Goal: Task Accomplishment & Management: Use online tool/utility

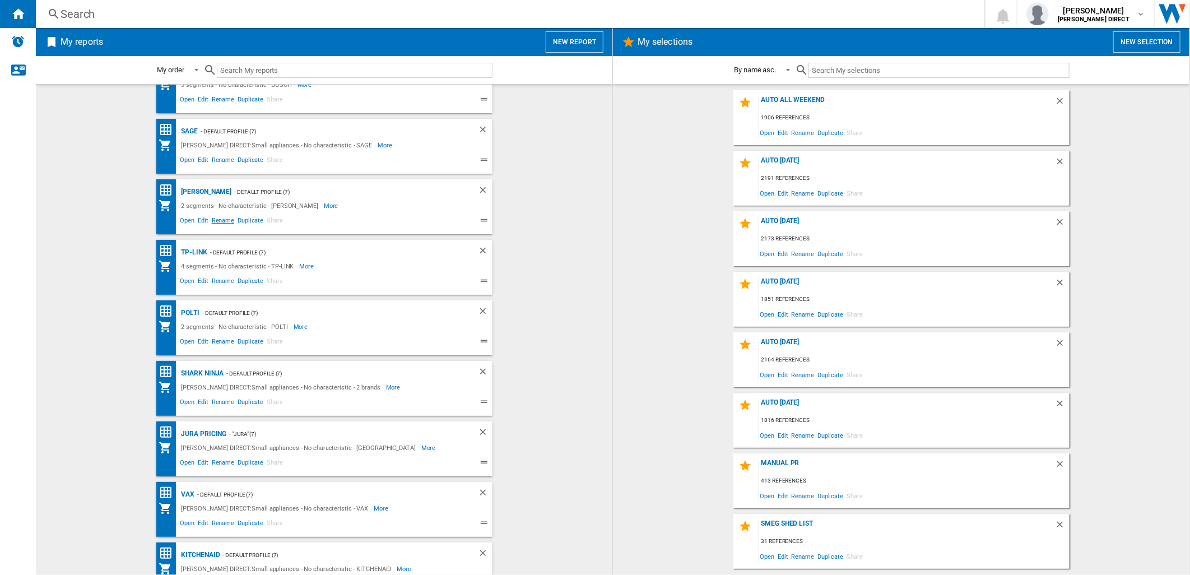
scroll to position [62, 0]
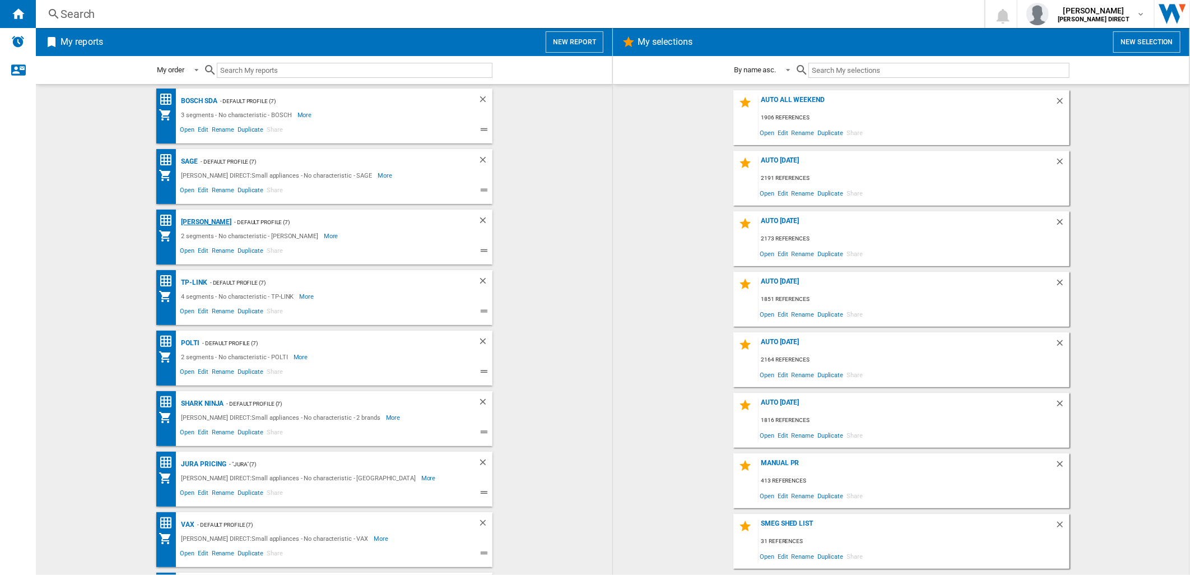
click at [205, 221] on div "[PERSON_NAME]" at bounding box center [205, 222] width 53 height 14
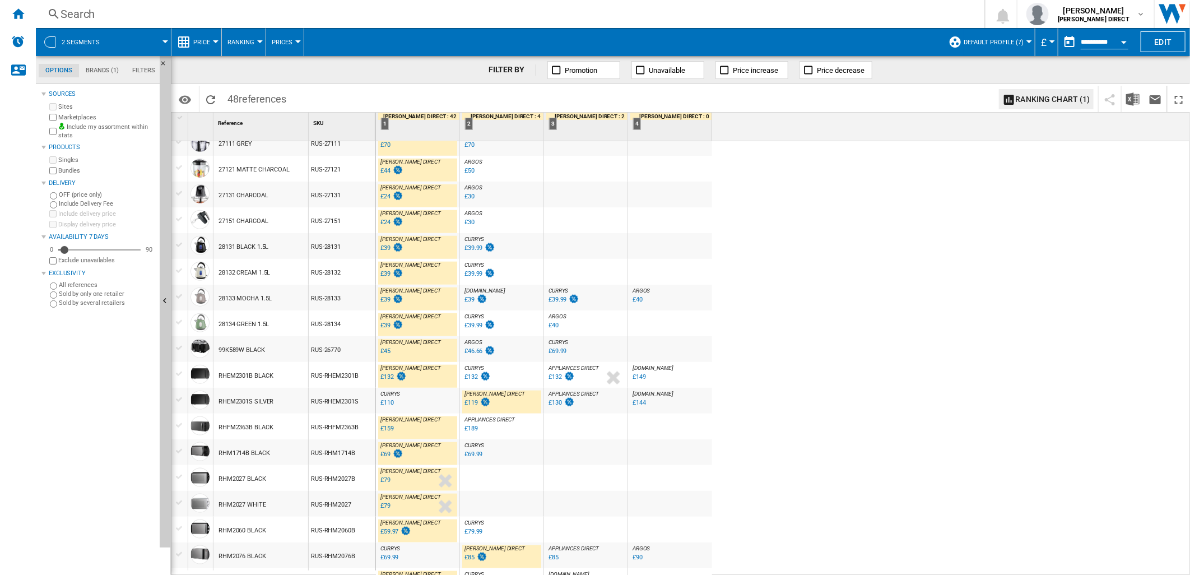
scroll to position [819, 0]
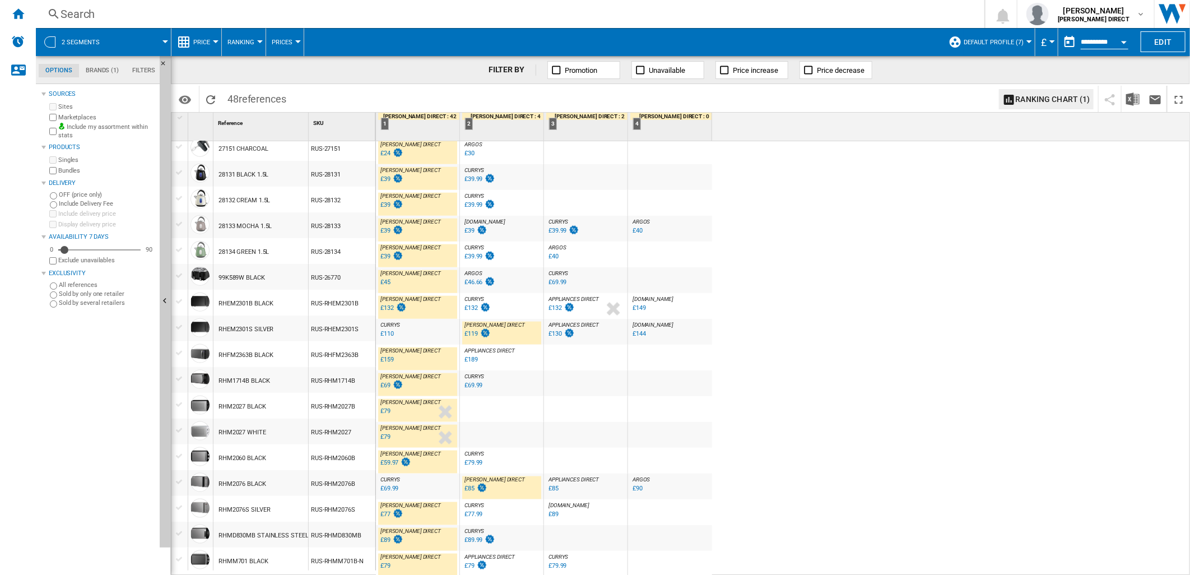
click at [394, 488] on div "£69.99" at bounding box center [390, 488] width 18 height 7
click at [394, 489] on div "£69.99" at bounding box center [390, 488] width 18 height 7
click at [383, 410] on div "£79" at bounding box center [386, 410] width 10 height 7
click at [1065, 205] on div "[PERSON_NAME] DIRECT : [PERSON_NAME] DIRECT 0.0 % £44 % N/A [PERSON_NAME] DIREC…" at bounding box center [783, 358] width 815 height 435
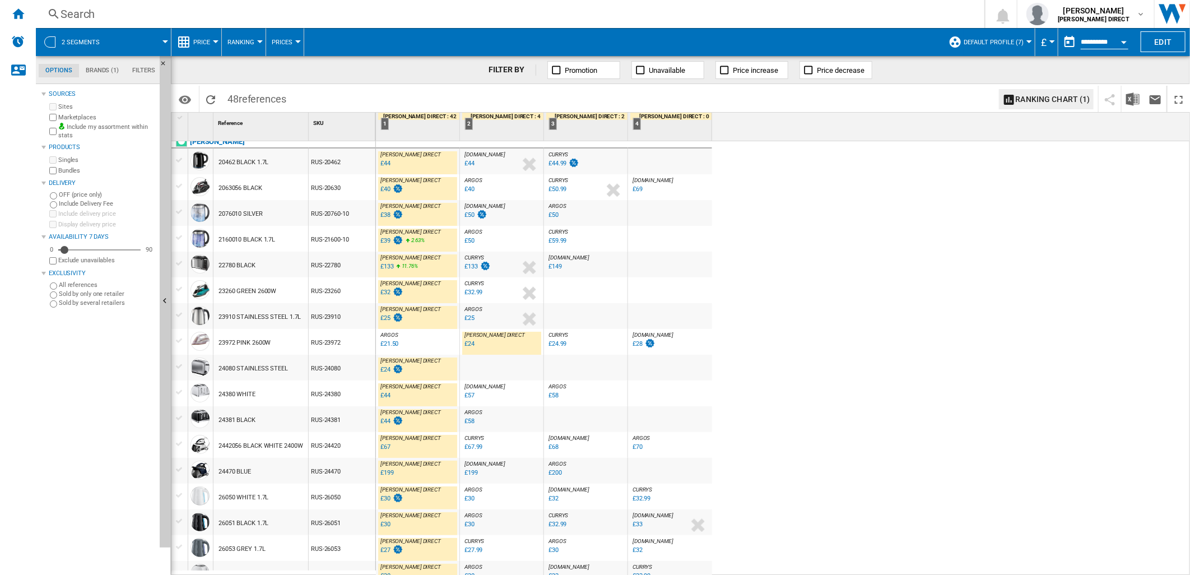
scroll to position [0, 0]
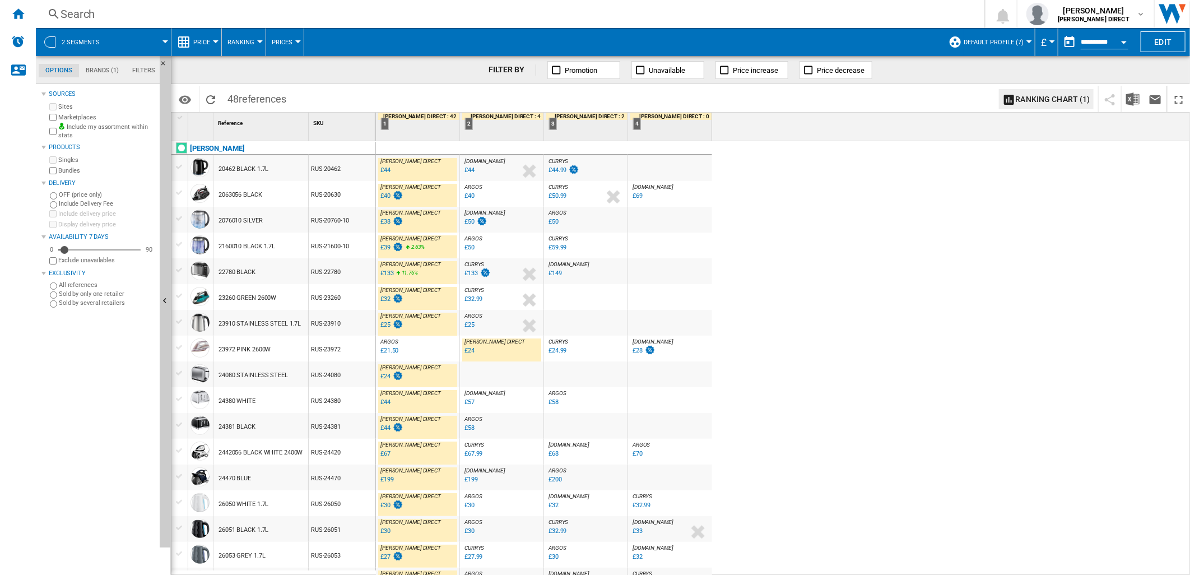
click at [812, 189] on div "[PERSON_NAME] DIRECT : [PERSON_NAME] DIRECT 0.0 % £44 % N/A [PERSON_NAME] DIREC…" at bounding box center [783, 358] width 815 height 435
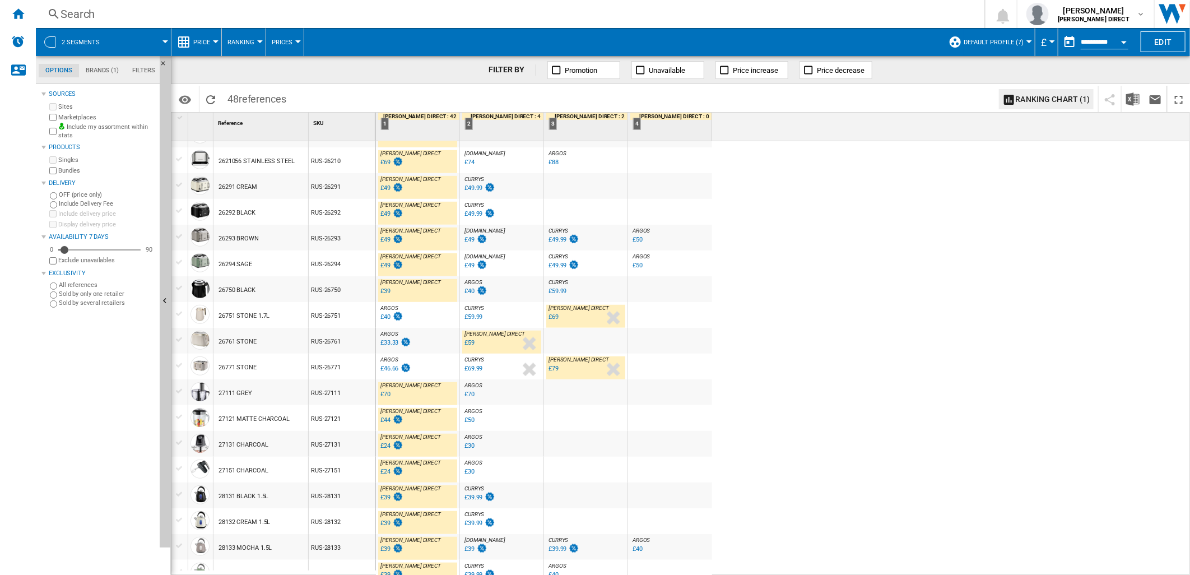
scroll to position [747, 0]
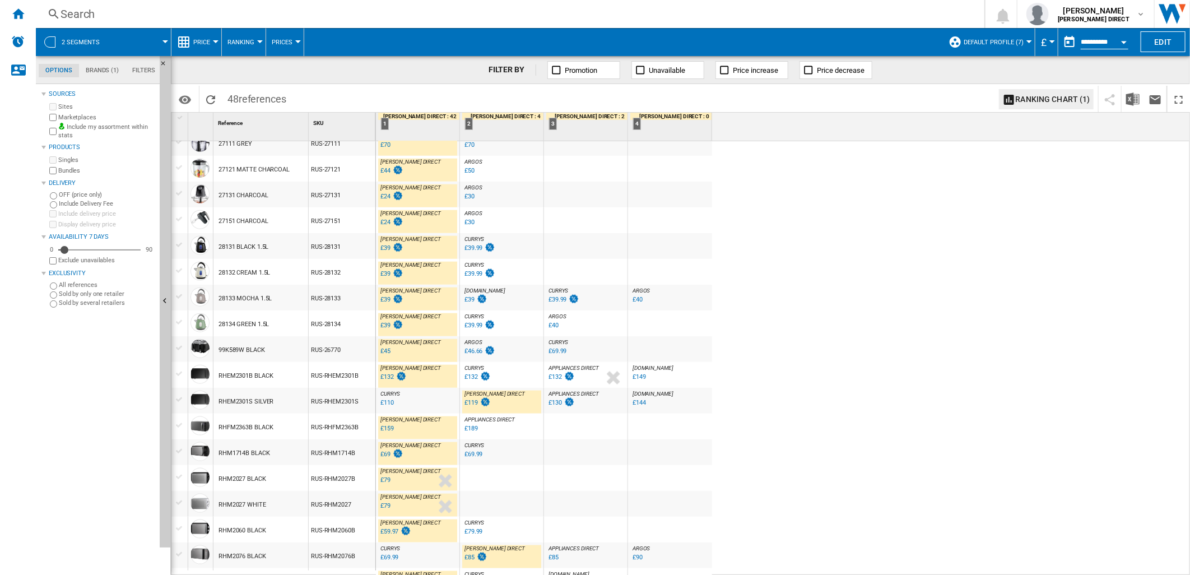
click at [474, 405] on div "£119" at bounding box center [471, 402] width 13 height 7
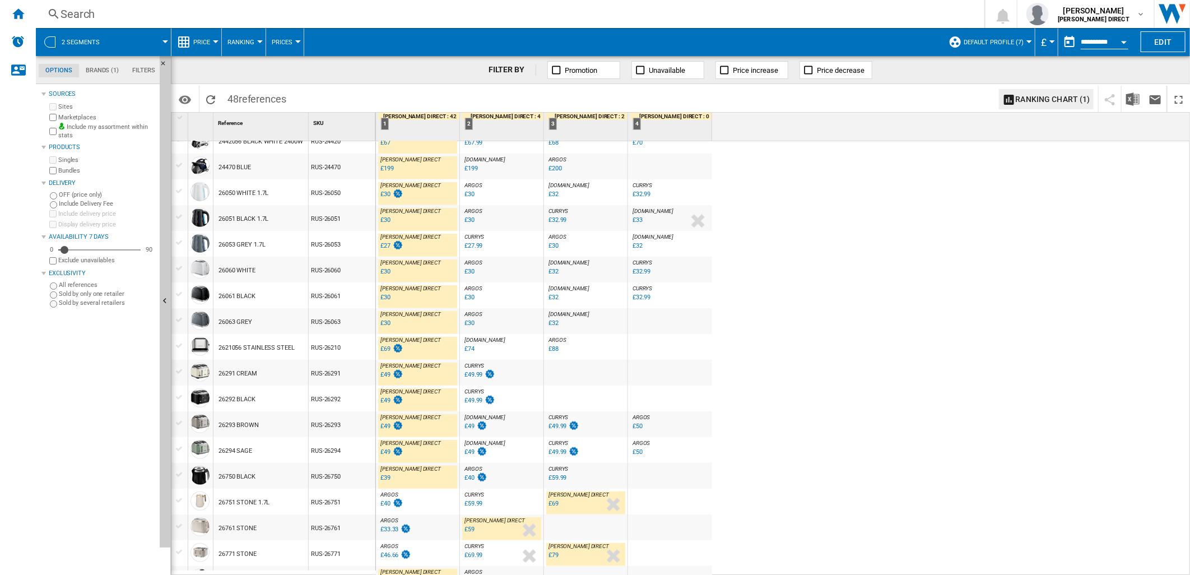
scroll to position [0, 0]
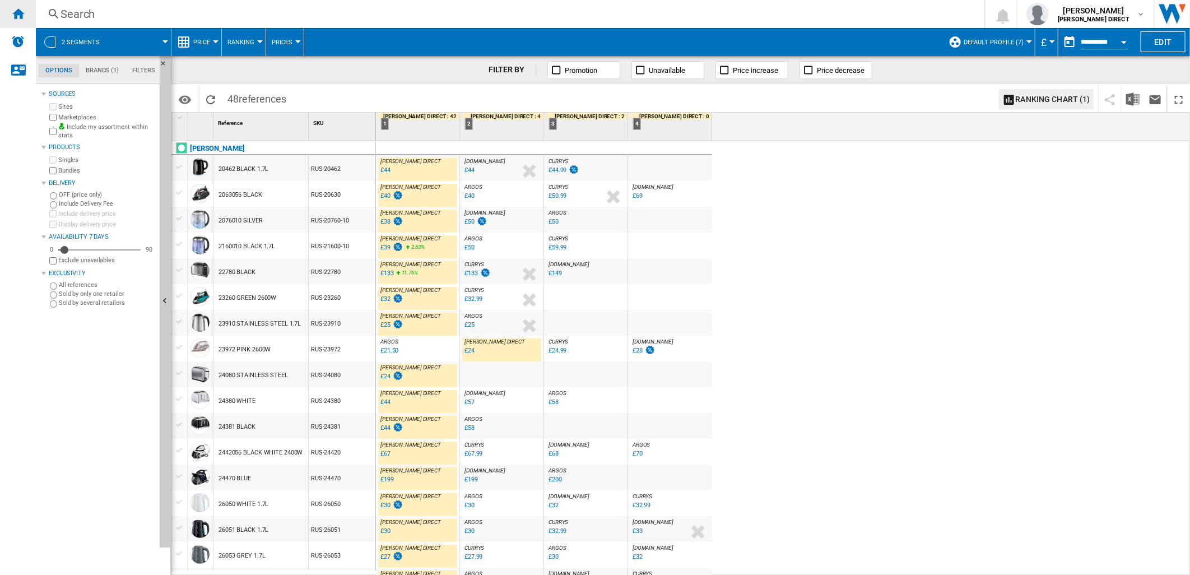
click at [14, 11] on ng-md-icon "Home" at bounding box center [17, 13] width 13 height 13
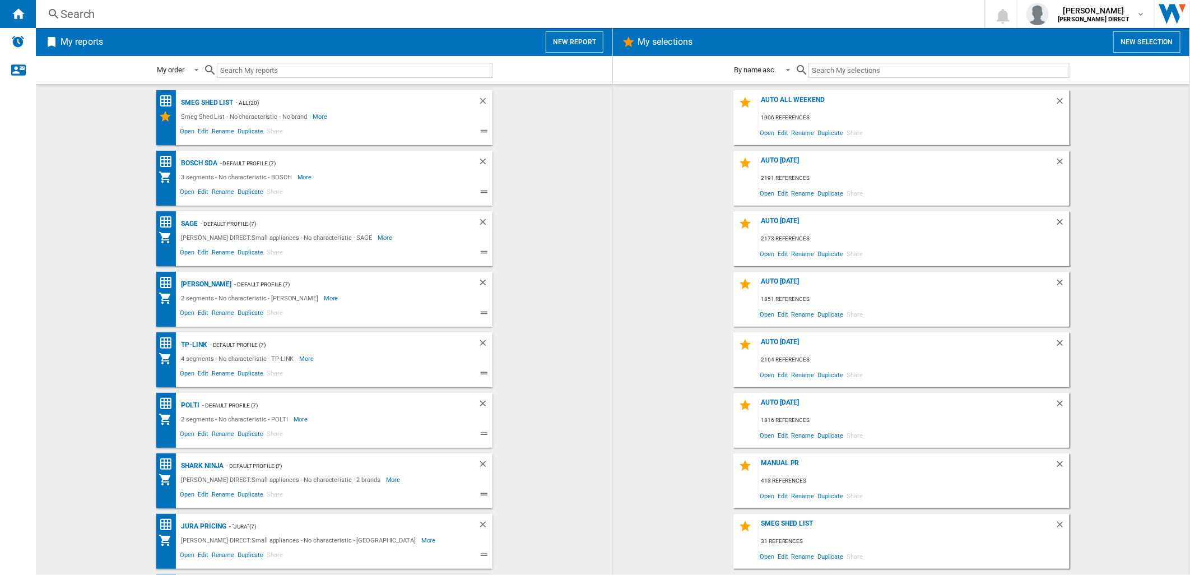
drag, startPoint x: 606, startPoint y: 128, endPoint x: 605, endPoint y: 136, distance: 7.9
click at [605, 136] on md-content "Smeg Shed List - All (20) Smeg Shed List - No characteristic - No brand More Le…" at bounding box center [324, 329] width 577 height 491
click at [788, 495] on span "Edit" at bounding box center [783, 495] width 14 height 15
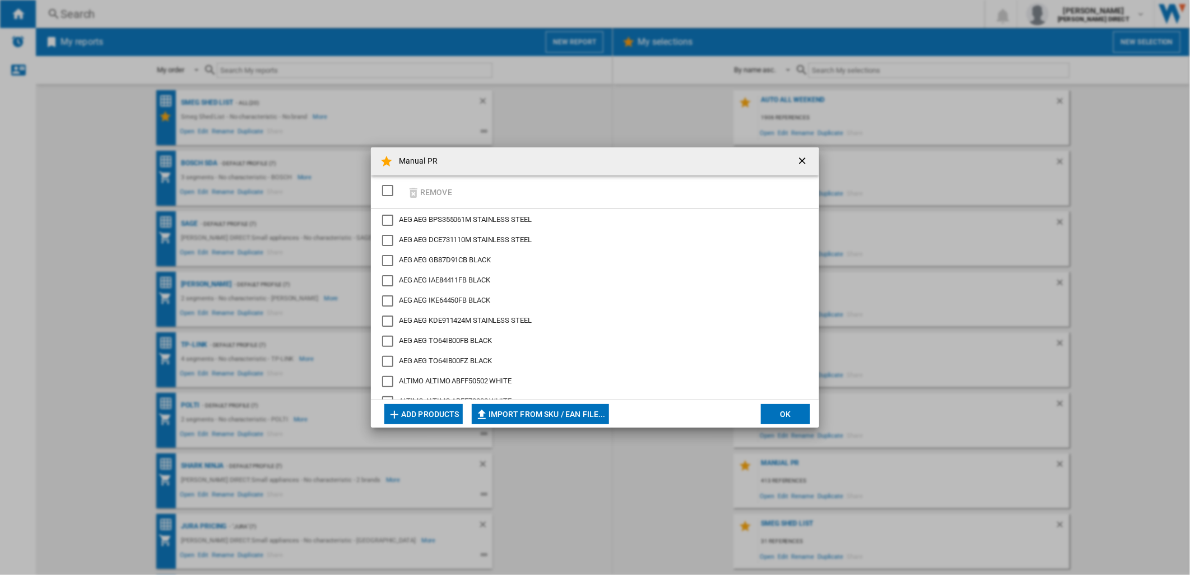
click at [392, 195] on div "SELECTIONS.EDITION_POPUP.SELECT_DESELECT" at bounding box center [387, 190] width 11 height 11
click at [428, 193] on button "Remove" at bounding box center [430, 192] width 52 height 26
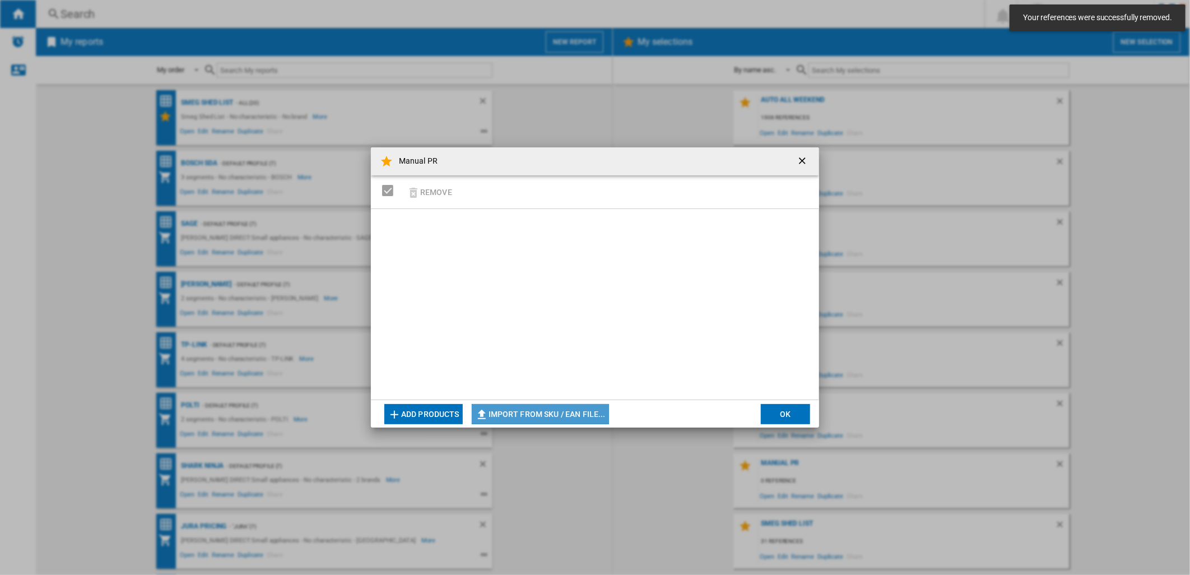
click at [582, 406] on button "Import from SKU / EAN file..." at bounding box center [540, 414] width 137 height 20
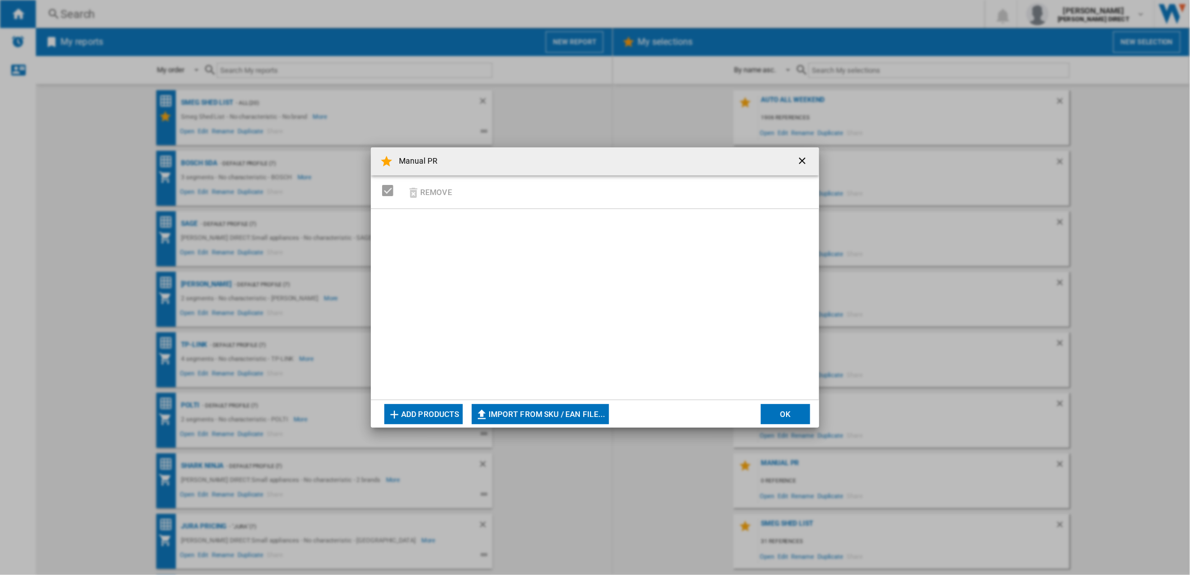
type input "**********"
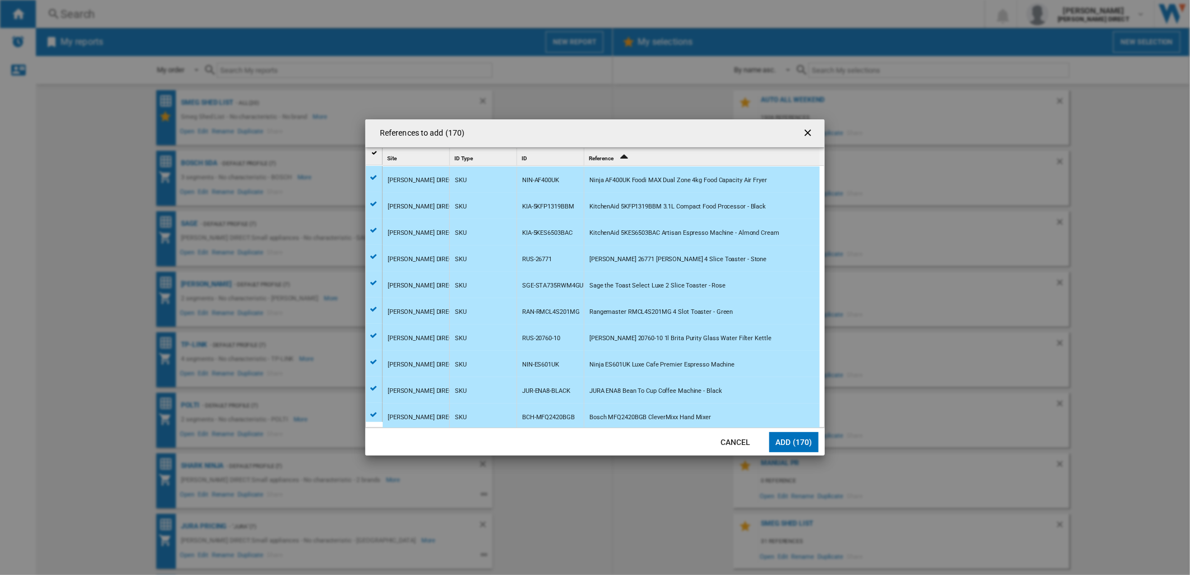
click at [793, 435] on button "Add (170)" at bounding box center [794, 442] width 49 height 20
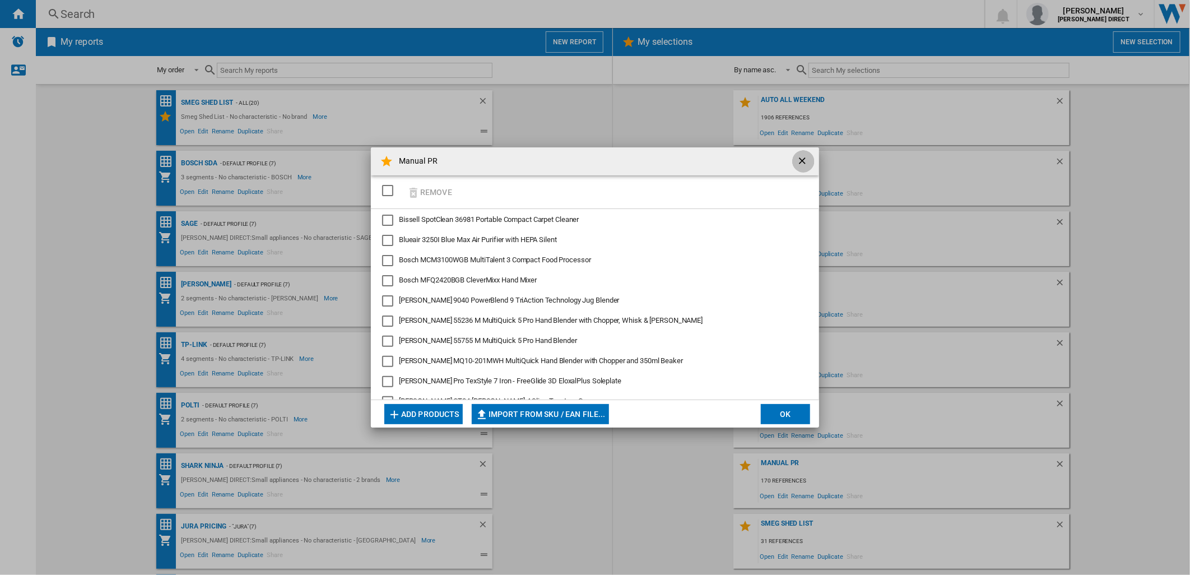
click at [802, 157] on ng-md-icon "getI18NText('BUTTONS.CLOSE_DIALOG')" at bounding box center [803, 161] width 13 height 13
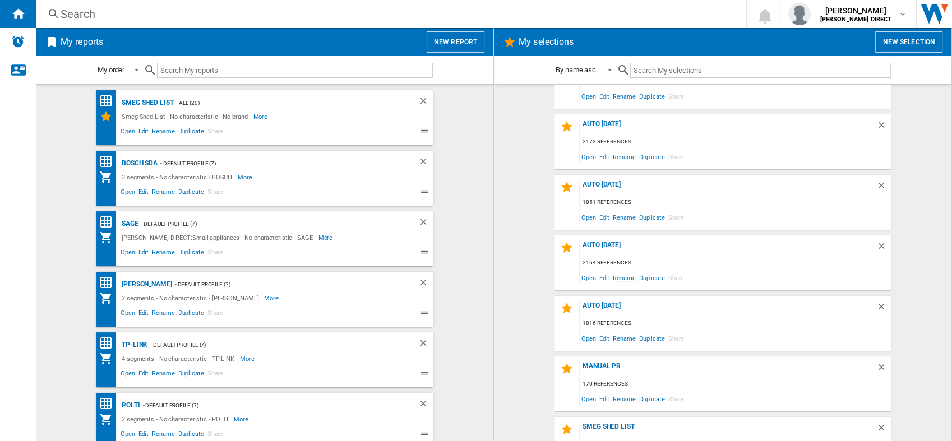
scroll to position [124, 0]
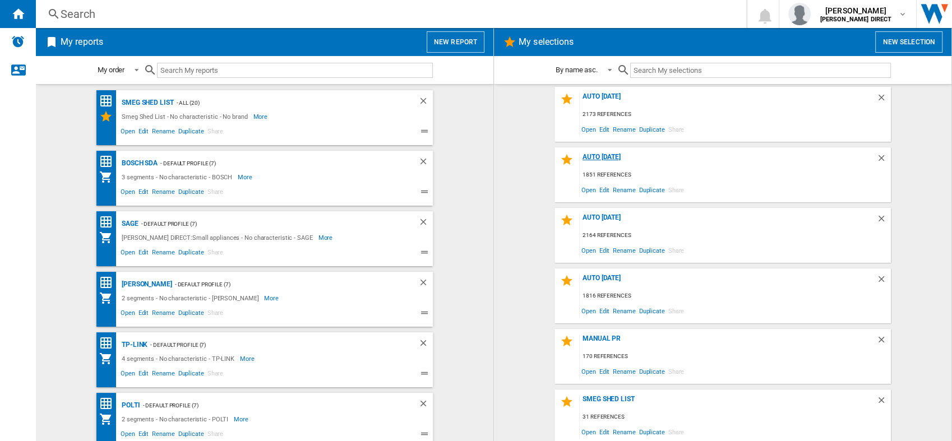
click at [611, 156] on div "AUTO [DATE]" at bounding box center [728, 160] width 297 height 15
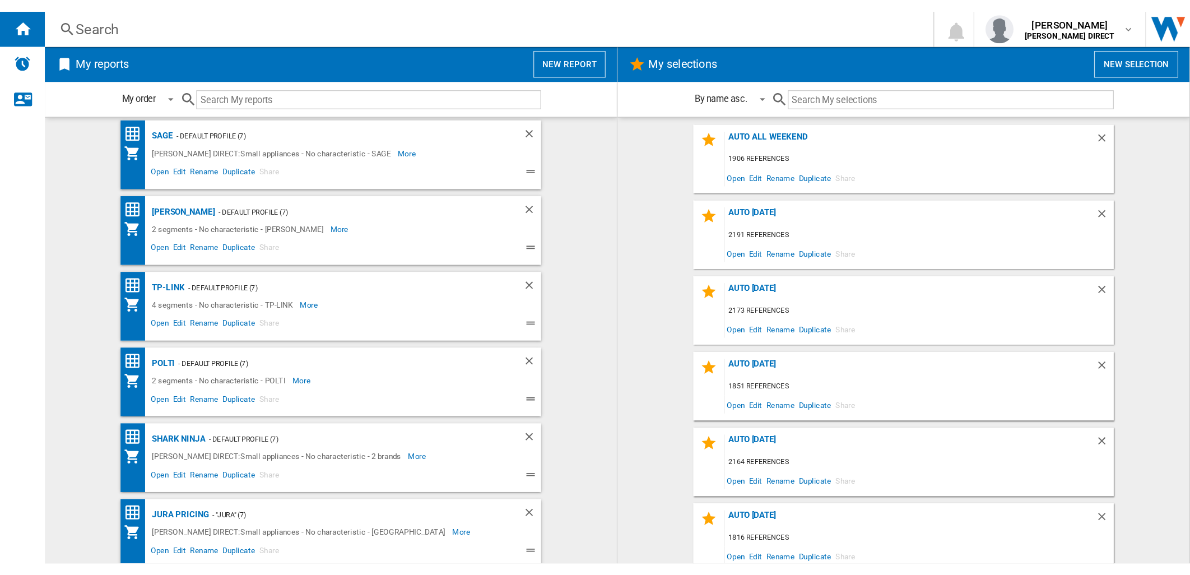
scroll to position [124, 0]
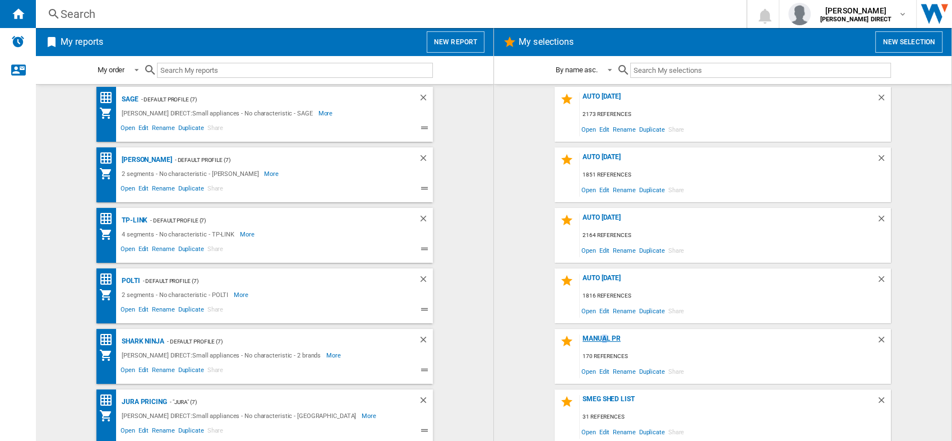
click at [601, 335] on div "Manual PR" at bounding box center [728, 342] width 297 height 15
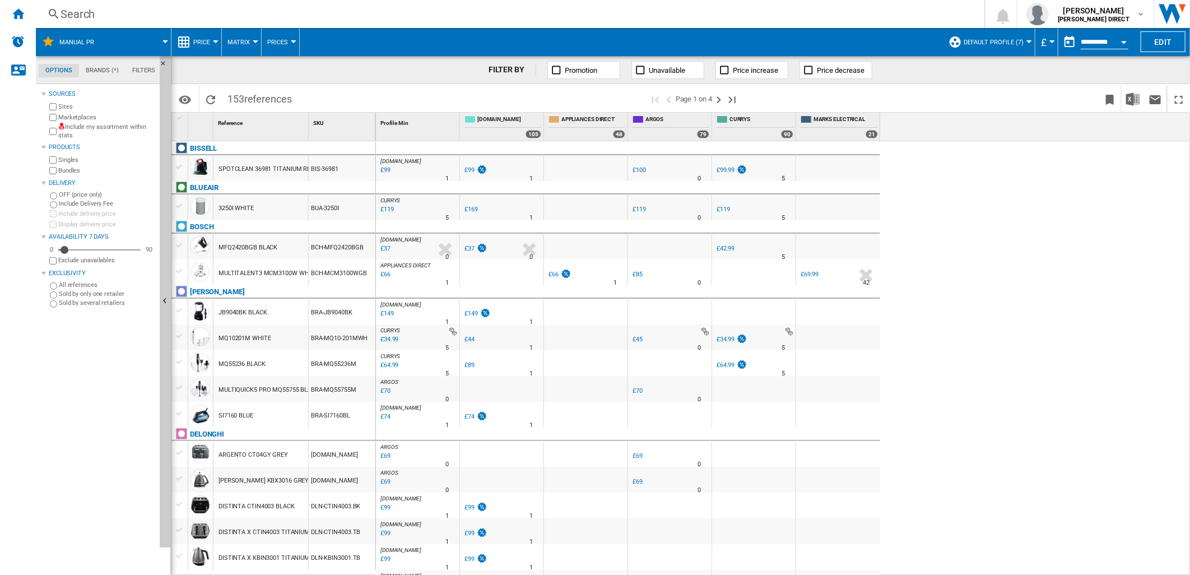
click at [253, 40] on div at bounding box center [256, 41] width 6 height 3
click at [260, 90] on button "Ranking" at bounding box center [249, 96] width 54 height 27
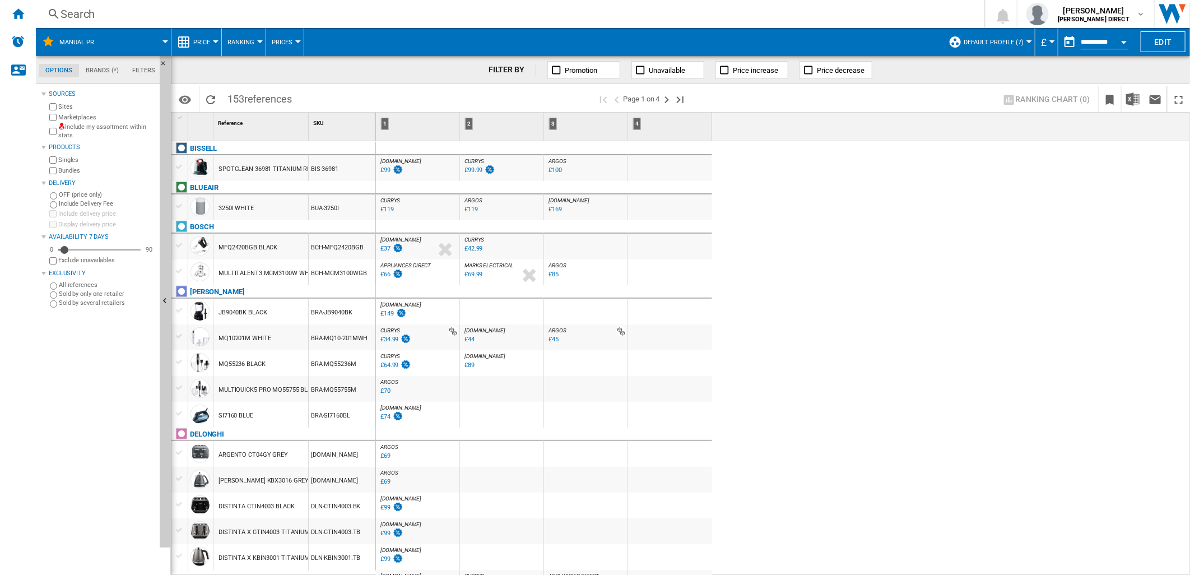
click at [424, 171] on div "[DOMAIN_NAME] : AO -1.0 % £99 % N/A [DOMAIN_NAME] : AO" at bounding box center [417, 171] width 79 height 26
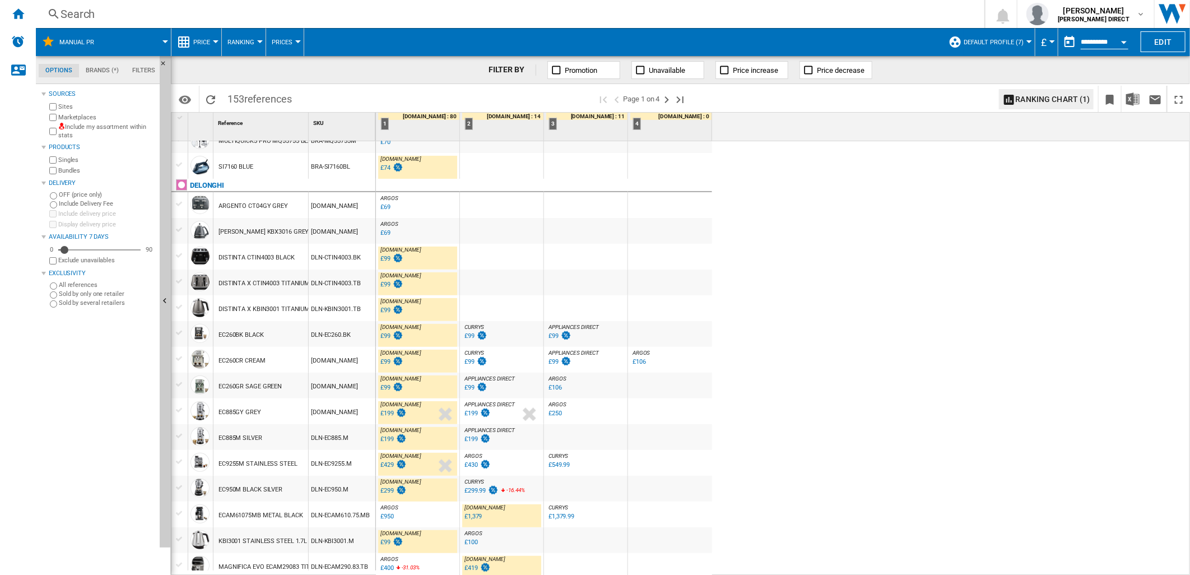
scroll to position [373, 0]
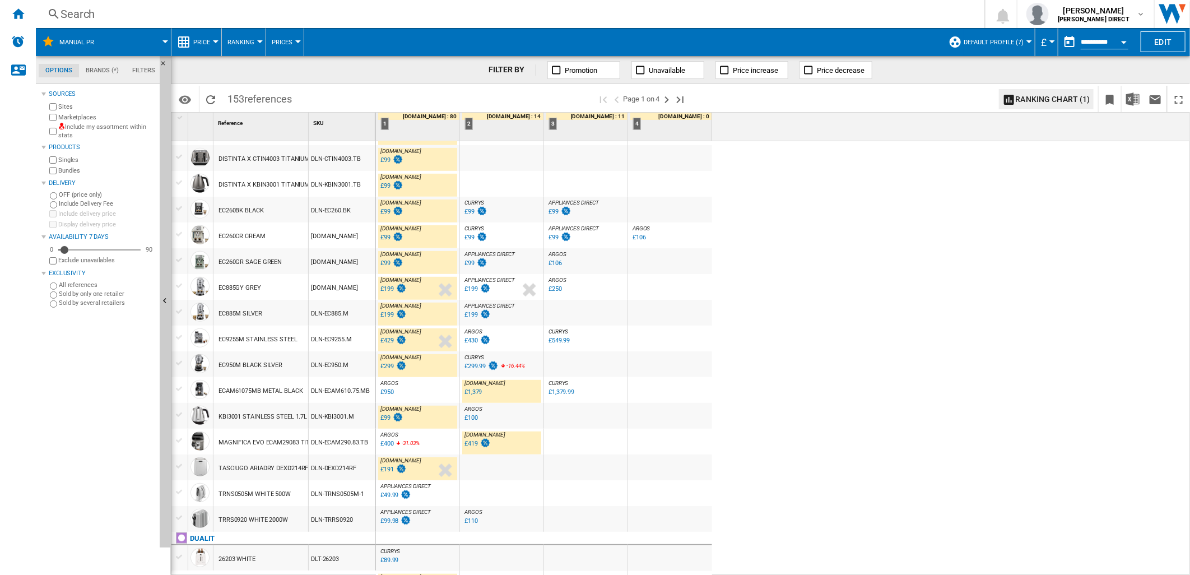
click at [103, 126] on label "Include my assortment within stats" at bounding box center [106, 131] width 97 height 17
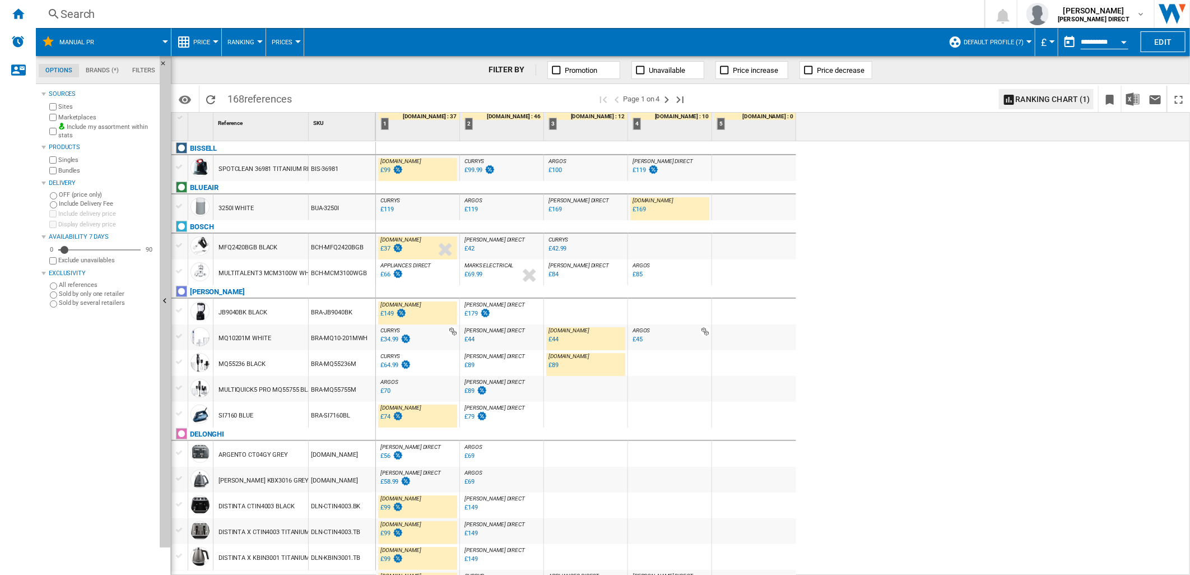
click at [450, 169] on div "[DOMAIN_NAME] : AO -16.8 % £99 % N/A [DOMAIN_NAME] : AO" at bounding box center [417, 171] width 79 height 26
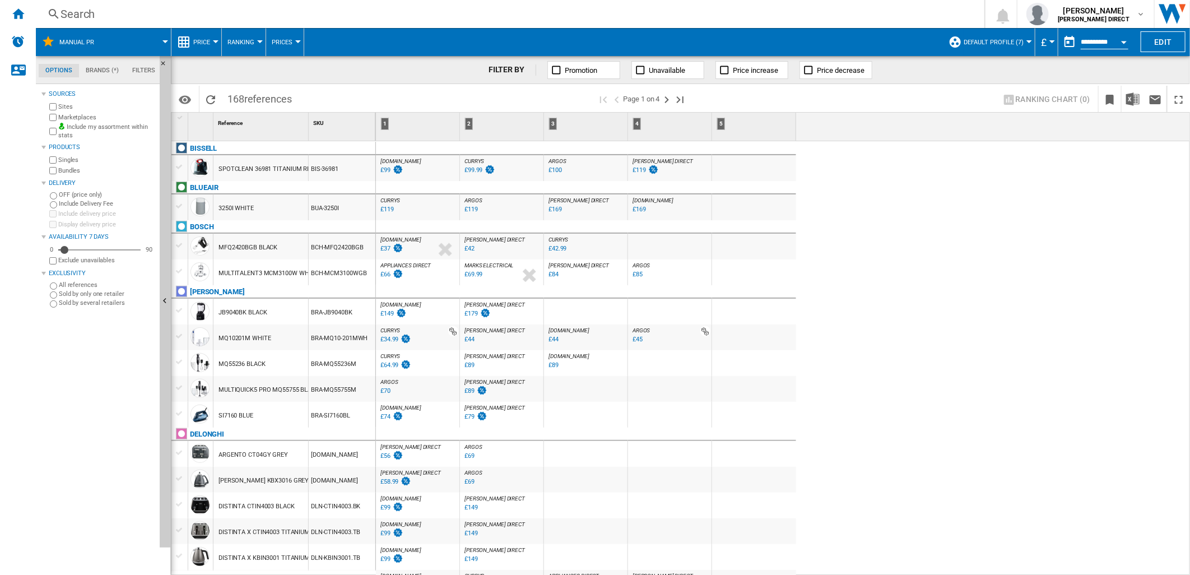
click at [688, 169] on div "[PERSON_NAME] DIRECT : [PERSON_NAME] DIRECT 0.0 % £119 % N/A [PERSON_NAME] DIRE…" at bounding box center [670, 171] width 79 height 26
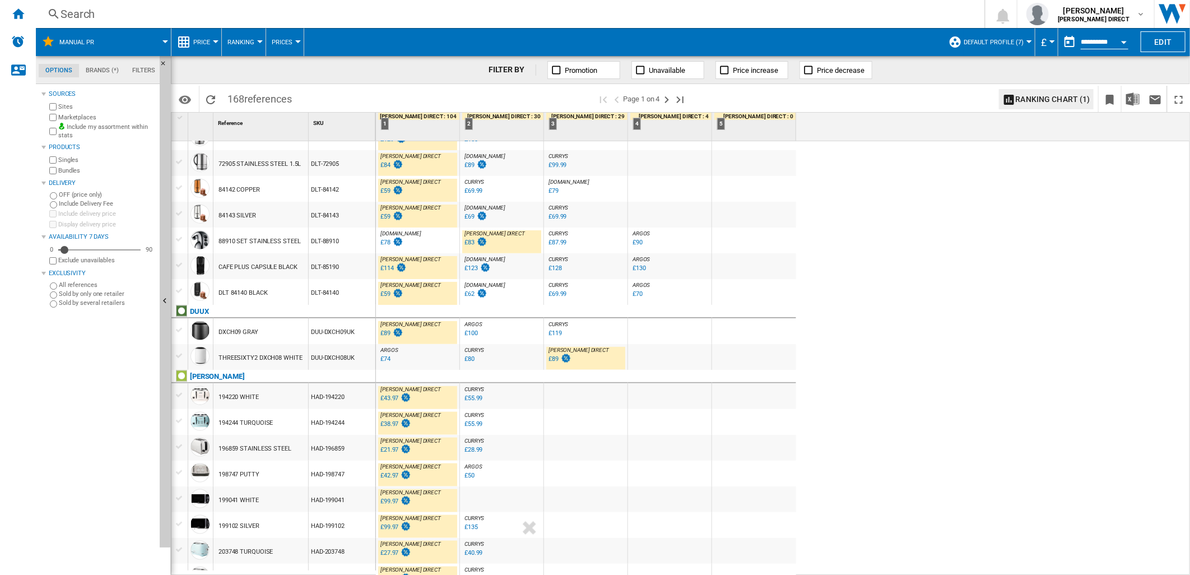
scroll to position [934, 0]
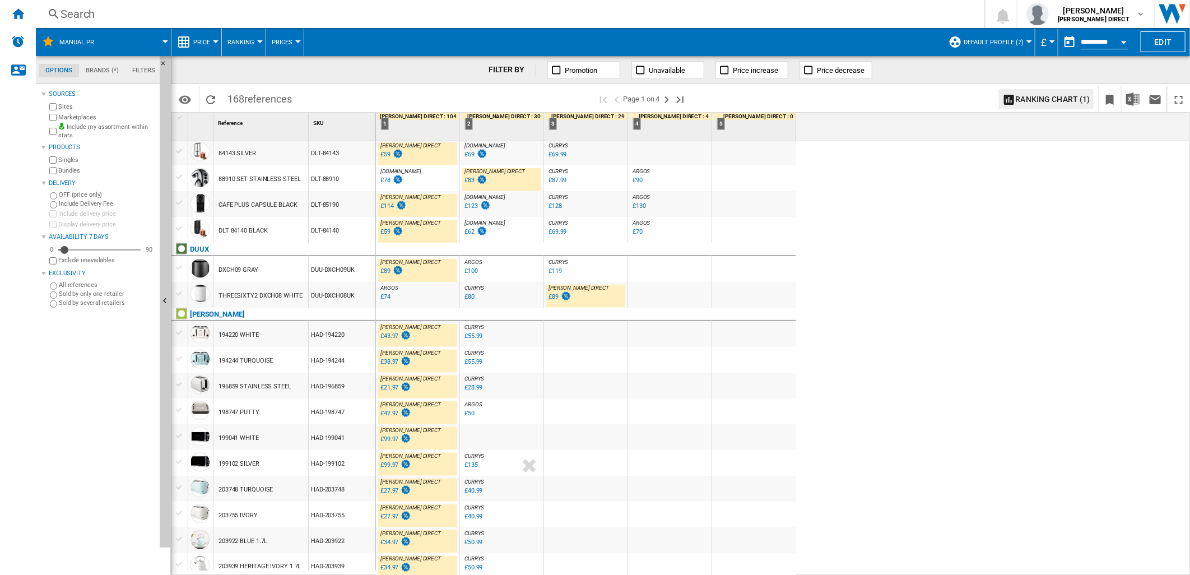
click at [752, 279] on div at bounding box center [754, 269] width 84 height 26
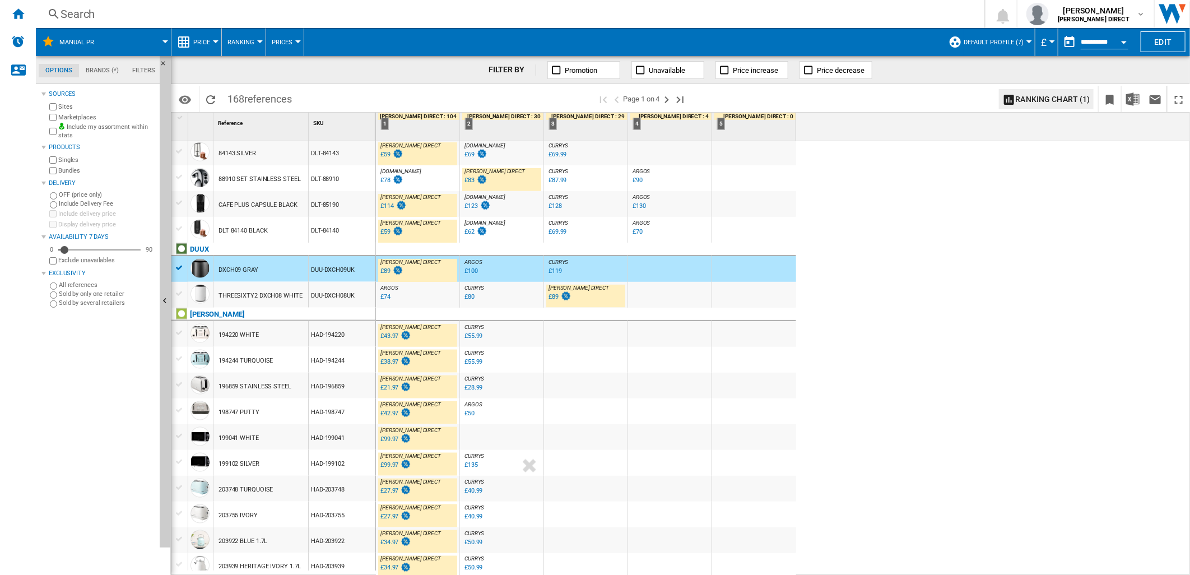
click at [757, 264] on div at bounding box center [754, 269] width 84 height 26
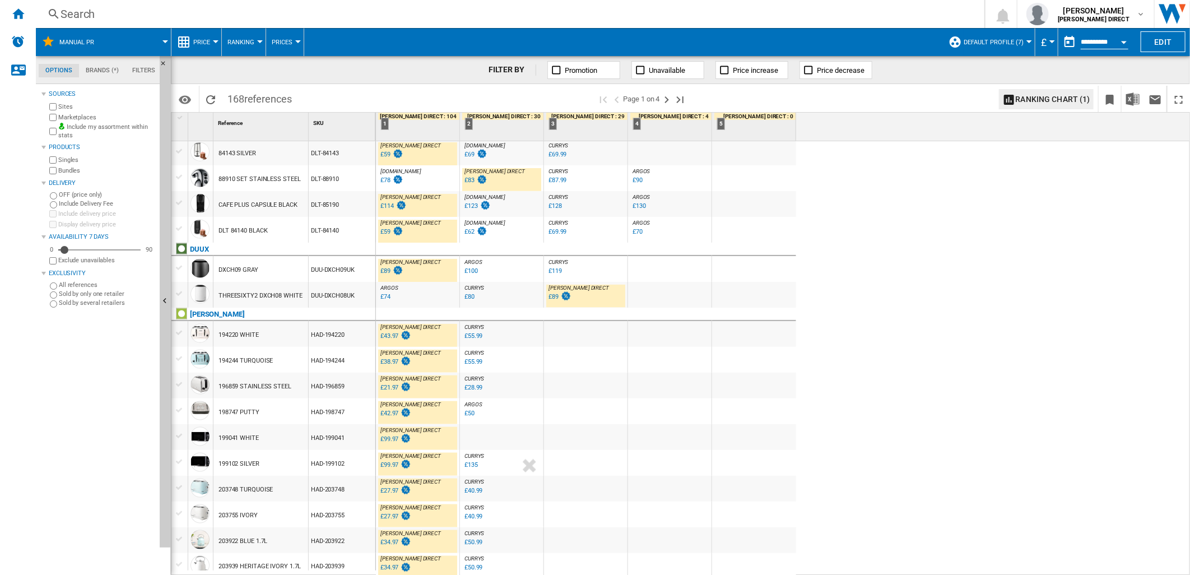
scroll to position [976, 0]
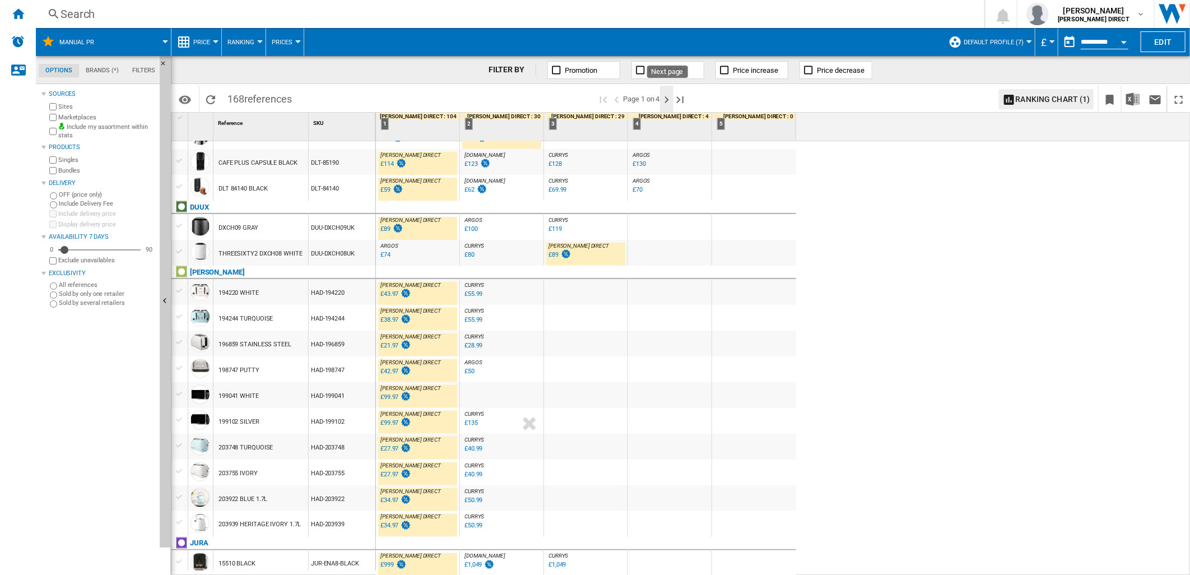
click at [668, 94] on ng-md-icon "Next page" at bounding box center [666, 99] width 13 height 13
